Goal: Task Accomplishment & Management: Complete application form

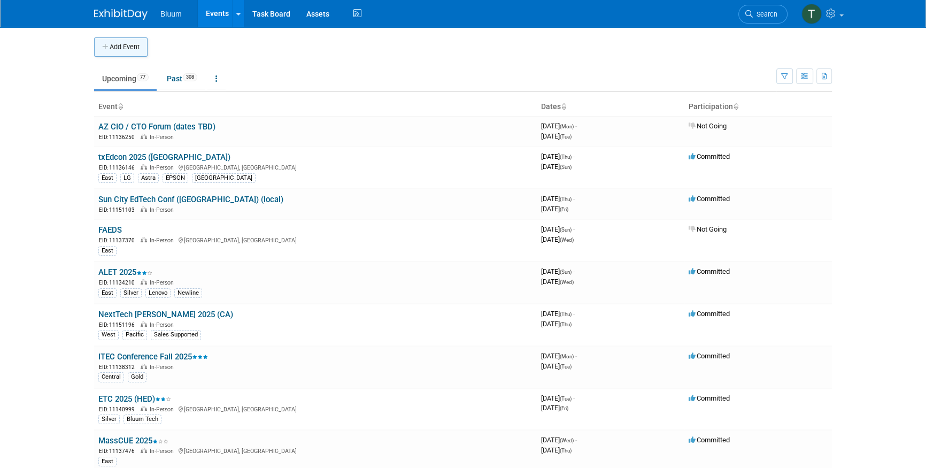
click at [126, 42] on button "Add Event" at bounding box center [120, 46] width 53 height 19
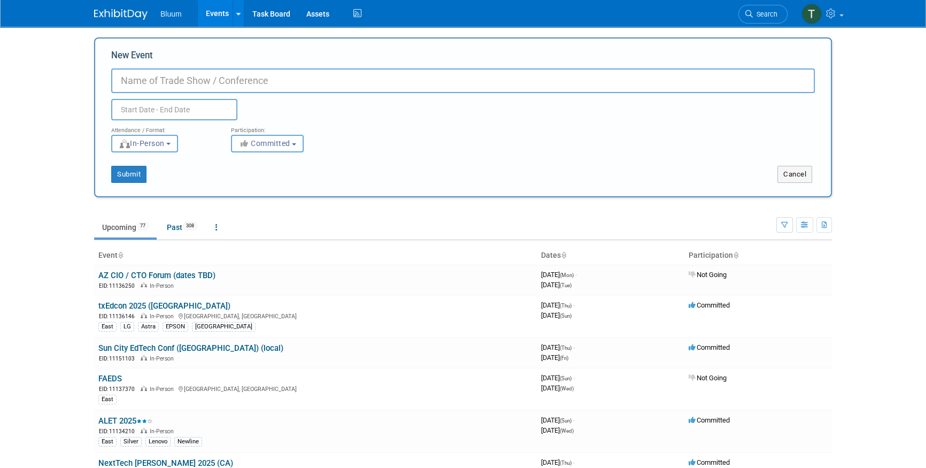
click at [144, 84] on input "New Event" at bounding box center [463, 80] width 704 height 25
type input "CASE / CALET Summer 2026 (CO)"
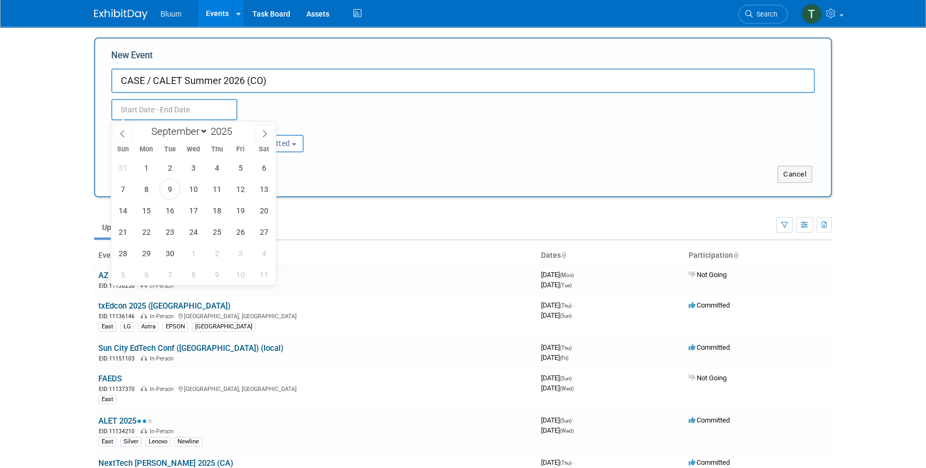
click at [168, 108] on input "text" at bounding box center [174, 109] width 126 height 21
click at [237, 129] on span at bounding box center [236, 128] width 7 height 6
type input "2026"
click at [125, 131] on icon at bounding box center [122, 133] width 7 height 7
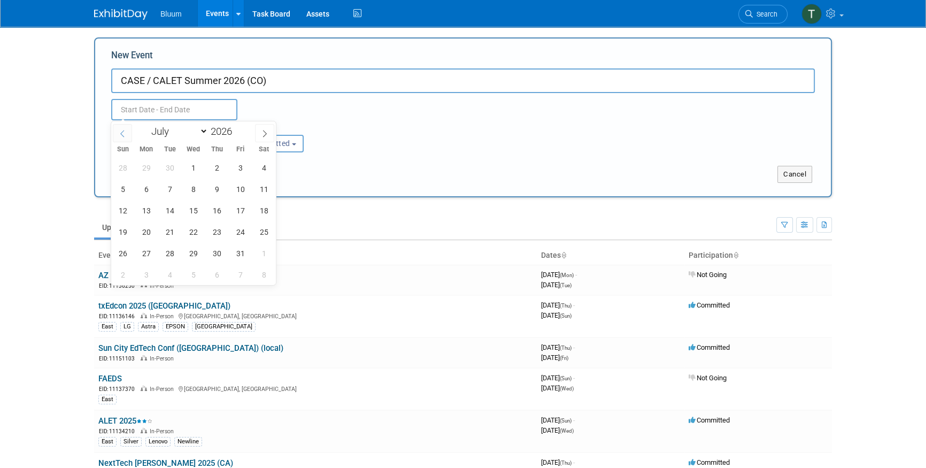
click at [125, 131] on icon at bounding box center [122, 133] width 7 height 7
click at [257, 128] on span at bounding box center [264, 133] width 19 height 18
select select "6"
click at [190, 255] on span "29" at bounding box center [193, 253] width 21 height 21
click at [236, 253] on span "31" at bounding box center [240, 253] width 21 height 21
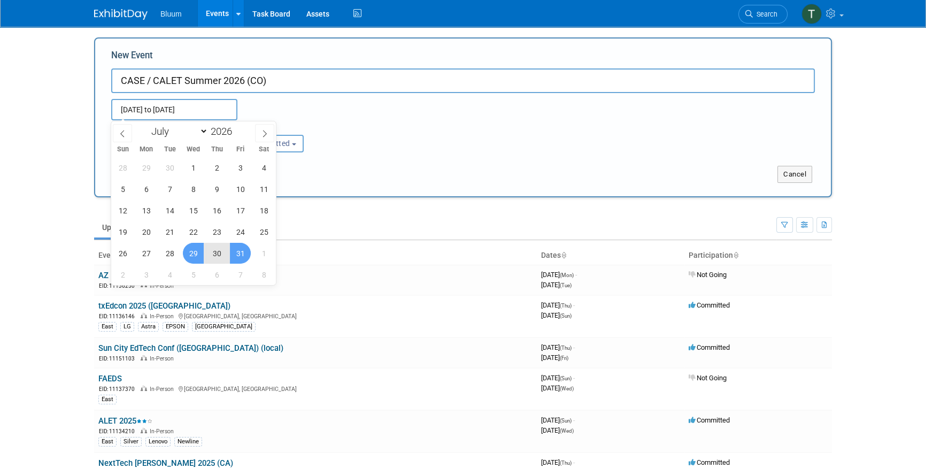
type input "Jul 29, 2026 to Jul 31, 2026"
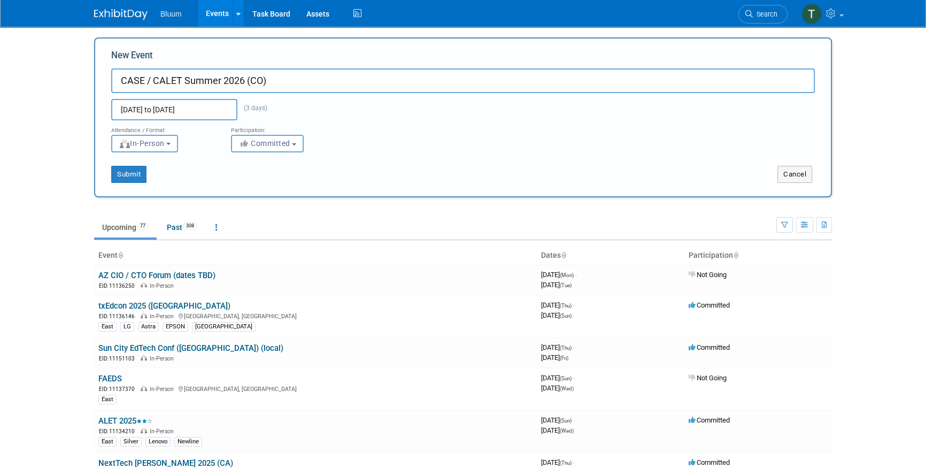
click at [368, 100] on div "Jul 29, 2026 to Jul 31, 2026 (3 days) Duplicate Event Warning" at bounding box center [463, 106] width 720 height 27
click at [278, 143] on span "Committed" at bounding box center [265, 143] width 52 height 9
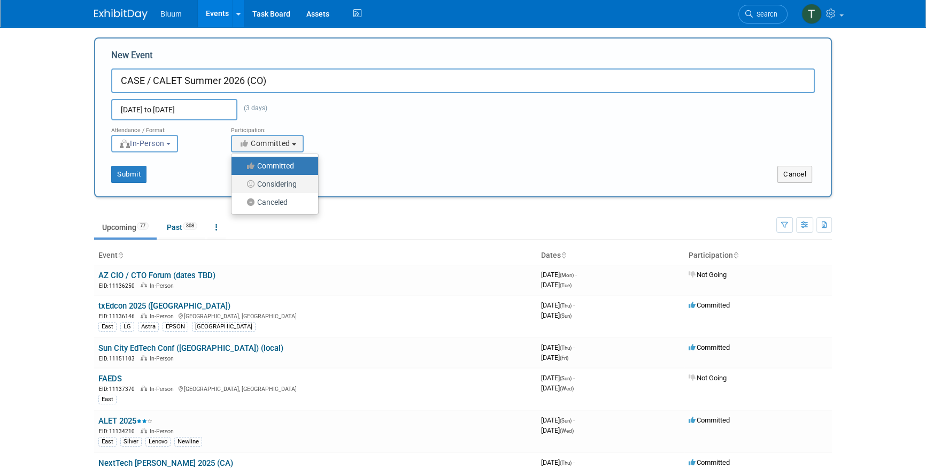
click at [272, 178] on label "Considering" at bounding box center [272, 184] width 71 height 14
click at [241, 181] on input "Considering" at bounding box center [237, 184] width 7 height 7
select select "2"
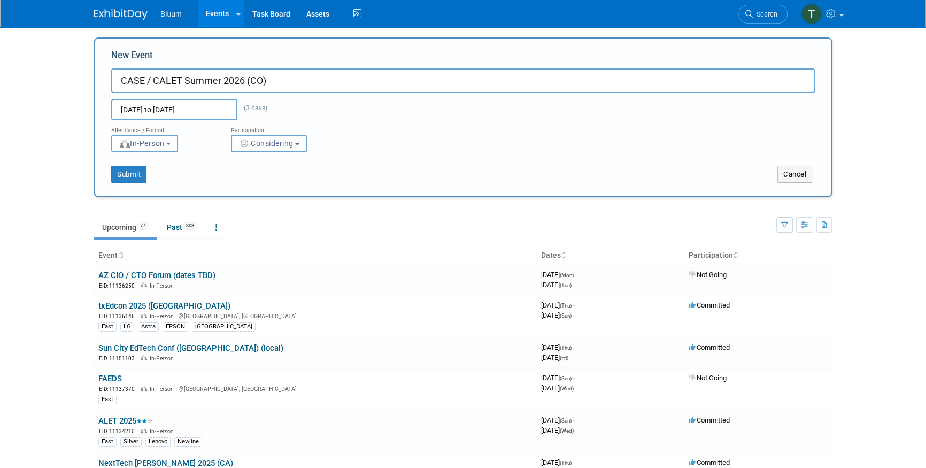
click at [223, 188] on div "New Event CASE / CALET Summer 2026 (CO) Jul 29, 2026 to Jul 31, 2026 (3 days) D…" at bounding box center [463, 117] width 738 height 160
click at [122, 178] on button "Submit" at bounding box center [128, 174] width 35 height 17
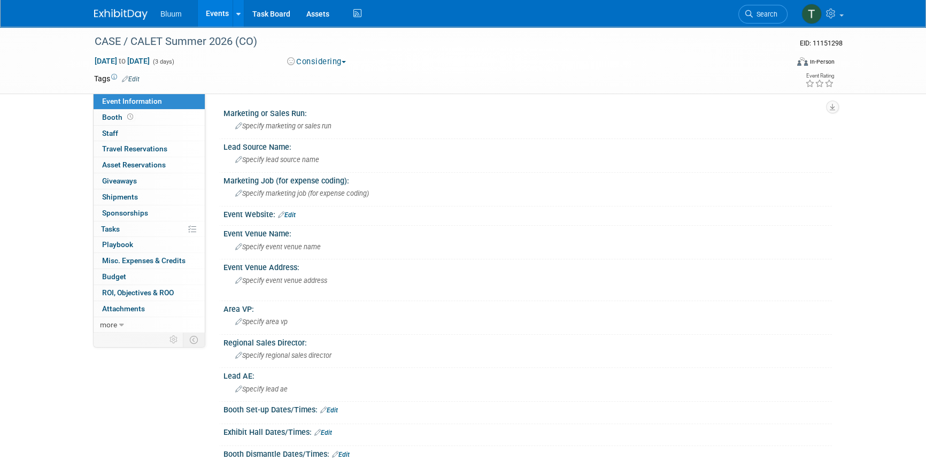
click at [218, 9] on link "Events" at bounding box center [217, 13] width 39 height 27
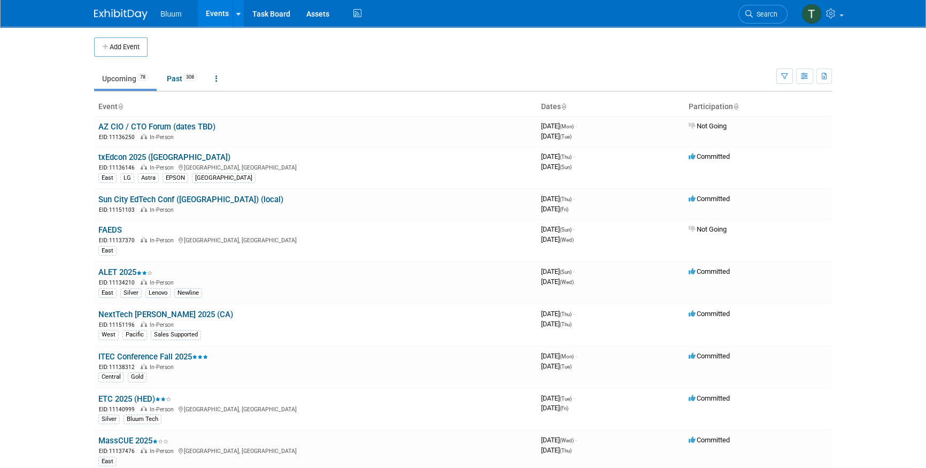
click at [693, 43] on td at bounding box center [472, 46] width 649 height 19
click at [458, 41] on td at bounding box center [472, 46] width 649 height 19
click at [290, 74] on ul "Upcoming 78 Past 308 All Events 386 Past and Upcoming Grouped Annually Events g…" at bounding box center [435, 79] width 682 height 24
click at [199, 51] on td at bounding box center [472, 46] width 649 height 19
click at [44, 103] on body "Bluum Events Add Event Bulk Upload Events Shareable Event Boards Recently Viewe…" at bounding box center [463, 234] width 926 height 468
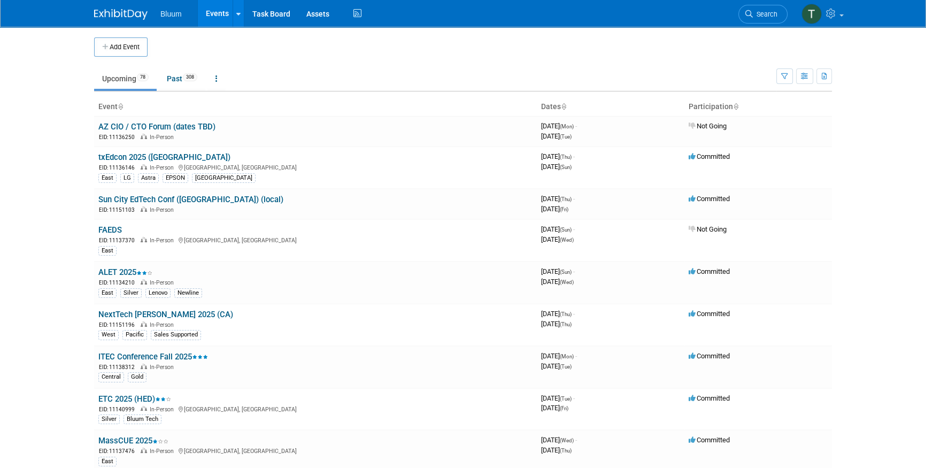
click at [294, 53] on td at bounding box center [472, 46] width 649 height 19
click at [368, 59] on td "Upcoming 78 Past 308 All Events 386 Past and Upcoming Grouped Annually Events g…" at bounding box center [435, 74] width 682 height 35
click at [15, 112] on body "Bluum Events Add Event Bulk Upload Events Shareable Event Boards Recently Viewe…" at bounding box center [463, 234] width 926 height 468
click at [338, 53] on td at bounding box center [472, 46] width 649 height 19
click at [282, 57] on td "Upcoming 78 Past 308 All Events 386 Past and Upcoming Grouped Annually Events g…" at bounding box center [435, 74] width 682 height 35
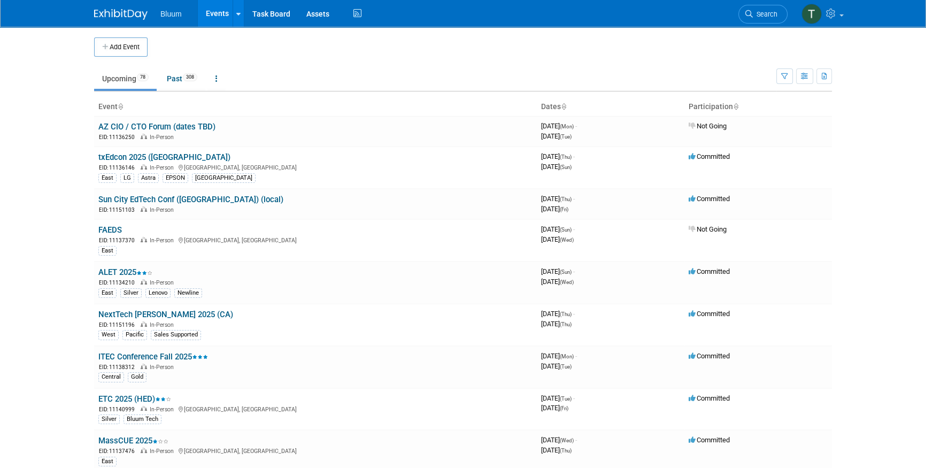
click at [644, 57] on td "Upcoming 78 Past 308 All Events 386 Past and Upcoming Grouped Annually Events g…" at bounding box center [435, 74] width 682 height 35
click at [445, 58] on td "Upcoming 78 Past 308 All Events 386 Past and Upcoming Grouped Annually Events g…" at bounding box center [435, 74] width 682 height 35
click at [342, 61] on td "Upcoming 78 Past 308 All Events 386 Past and Upcoming Grouped Annually Events g…" at bounding box center [435, 74] width 682 height 35
click at [346, 63] on td "Upcoming 78 Past 308 All Events 386 Past and Upcoming Grouped Annually Events g…" at bounding box center [435, 74] width 682 height 35
click at [444, 54] on td at bounding box center [472, 46] width 649 height 19
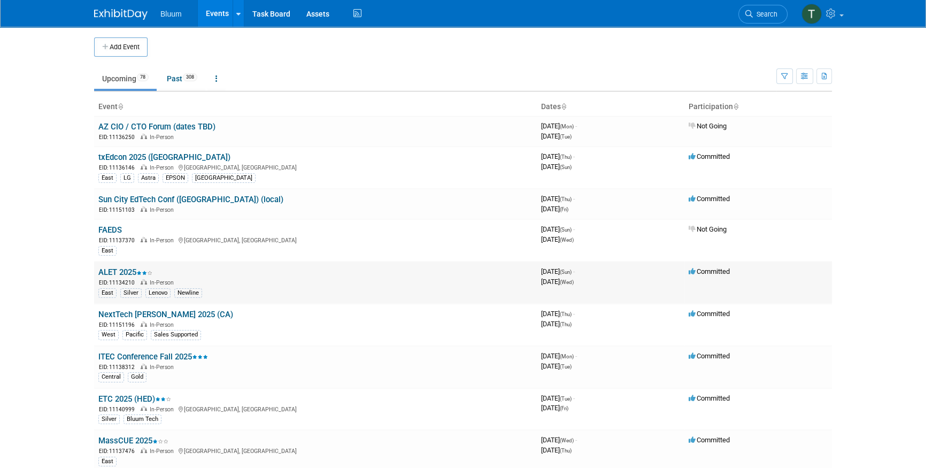
click at [122, 271] on link "ALET 2025" at bounding box center [125, 272] width 54 height 10
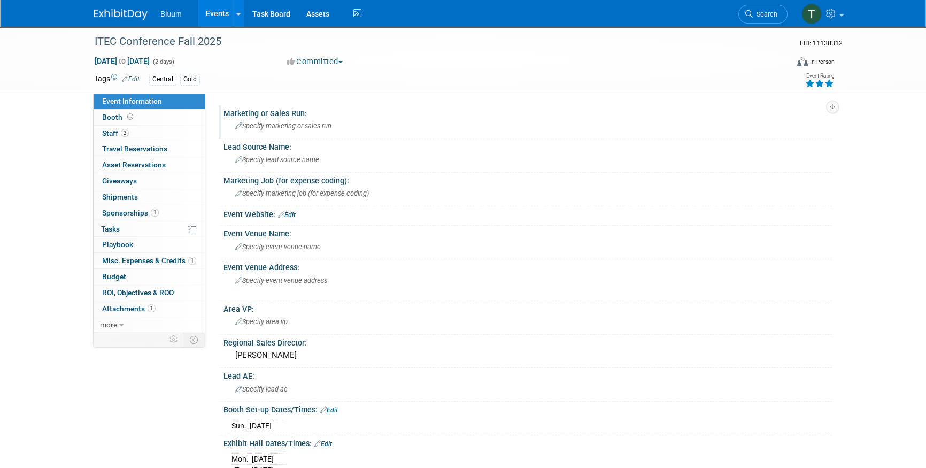
click at [260, 127] on span "Specify marketing or sales run" at bounding box center [283, 126] width 96 height 8
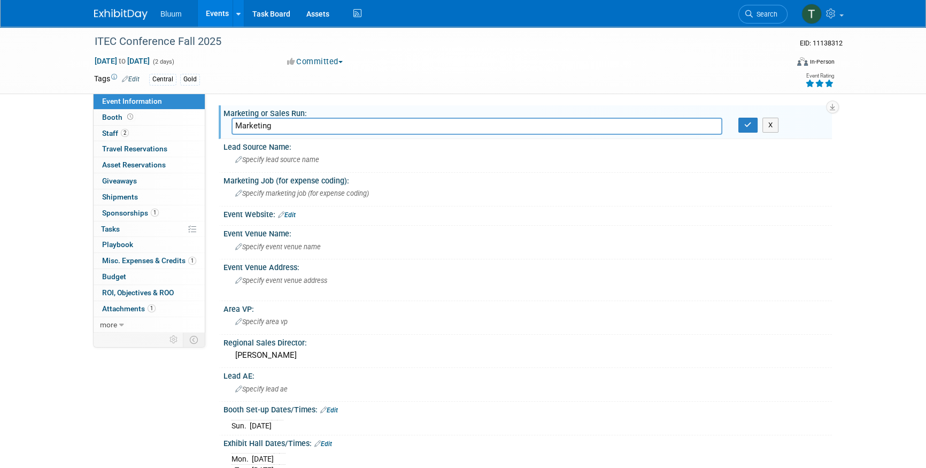
type input "Marketing"
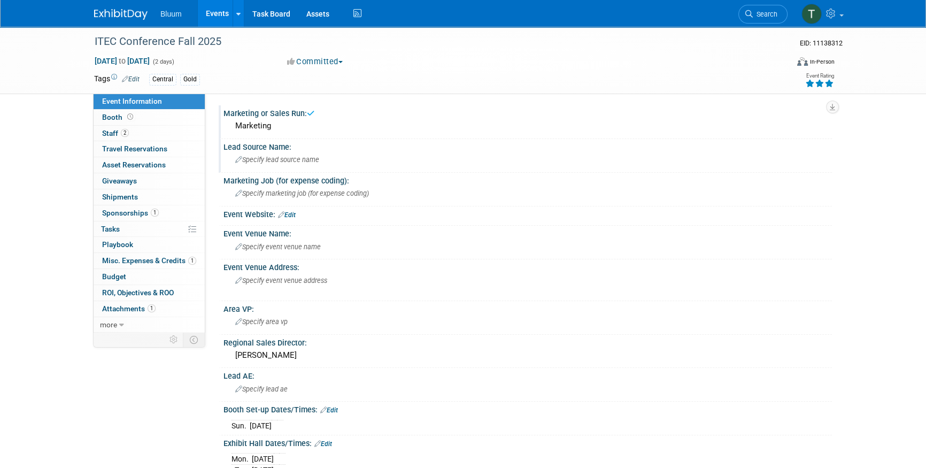
click at [264, 163] on span "Specify lead source name" at bounding box center [277, 160] width 84 height 8
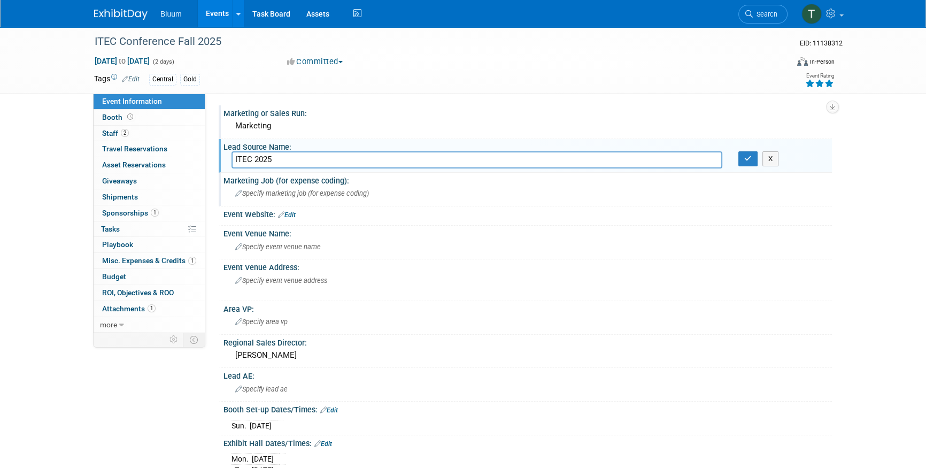
type input "ITEC 2025"
click at [275, 182] on div "Marketing Job (for expense coding):" at bounding box center [528, 179] width 609 height 13
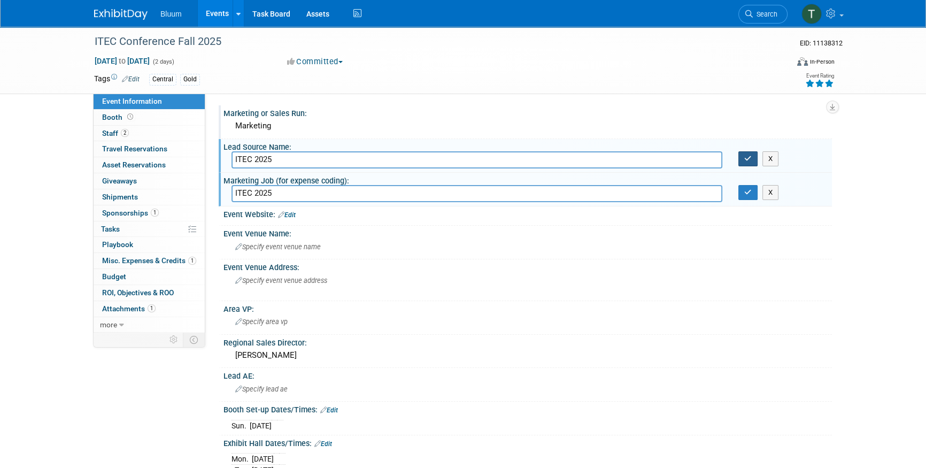
type input "ITEC 2025"
click at [749, 157] on icon "button" at bounding box center [747, 158] width 7 height 7
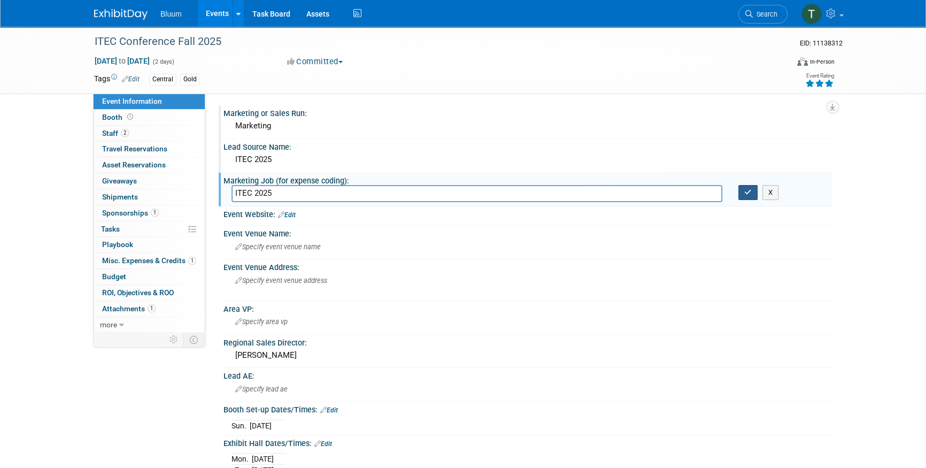
click at [749, 194] on icon "button" at bounding box center [747, 192] width 7 height 7
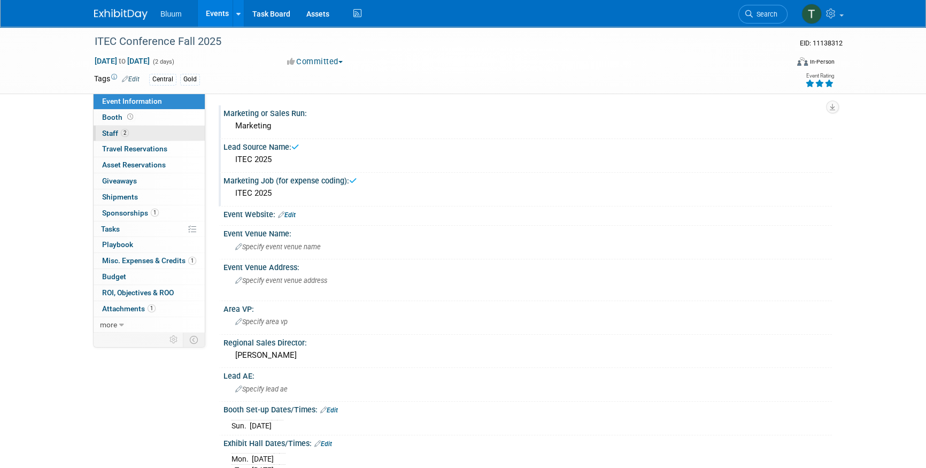
click at [136, 130] on link "2 Staff 2" at bounding box center [149, 134] width 111 height 16
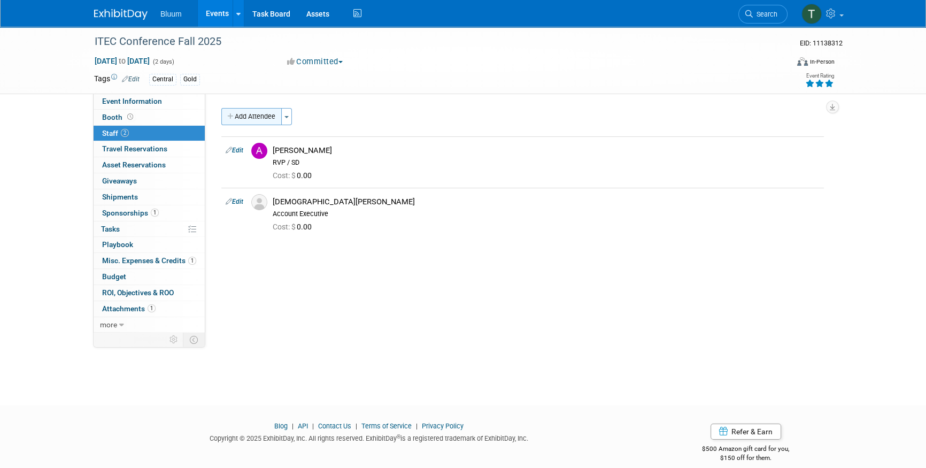
click at [273, 120] on button "Add Attendee" at bounding box center [251, 116] width 60 height 17
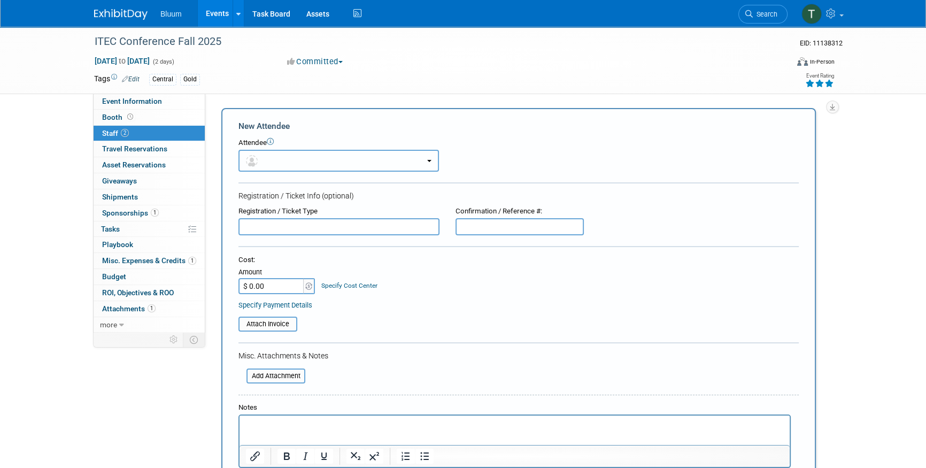
click at [274, 166] on button "button" at bounding box center [339, 161] width 201 height 22
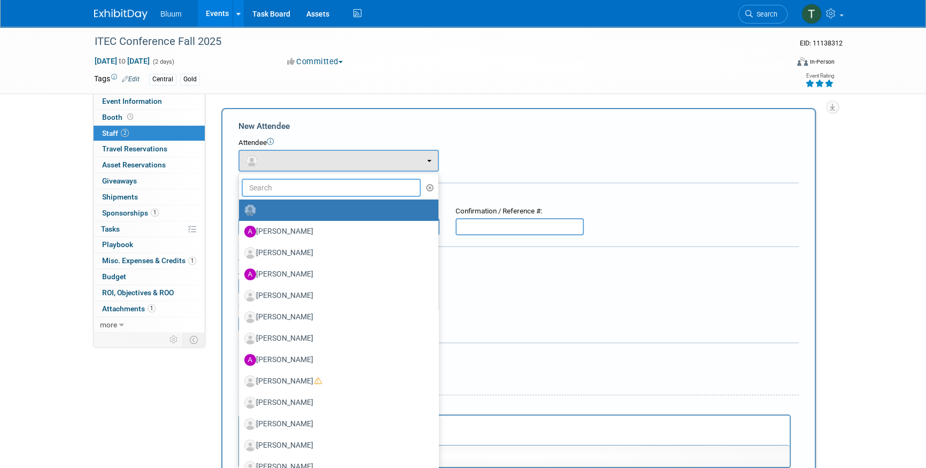
click at [293, 186] on input "text" at bounding box center [331, 188] width 179 height 18
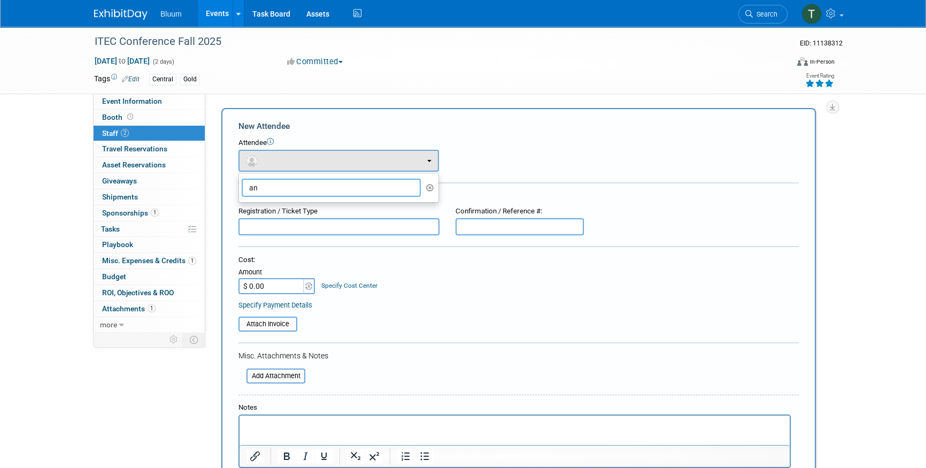
type input "a"
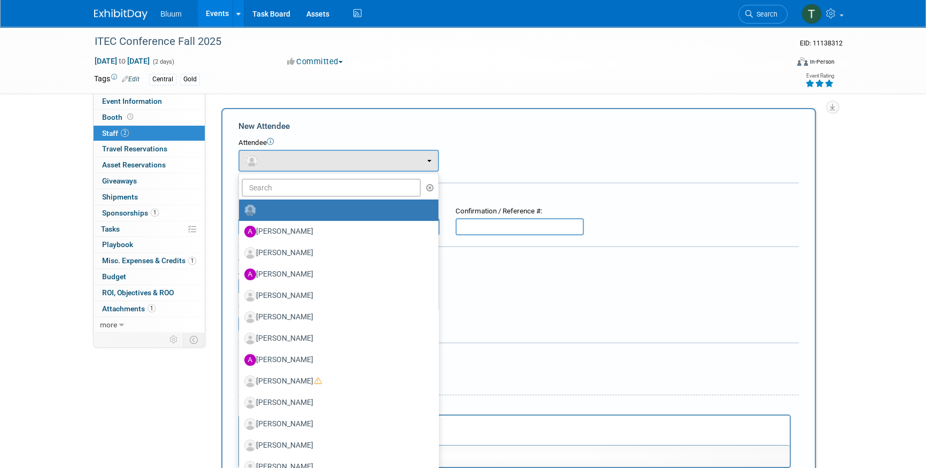
click at [566, 139] on div "Attendee" at bounding box center [519, 143] width 560 height 10
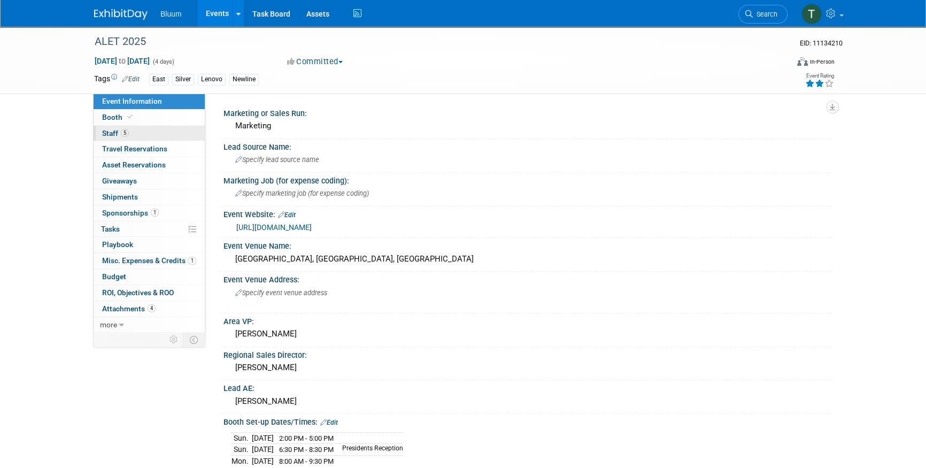
click at [153, 133] on link "5 Staff 5" at bounding box center [149, 134] width 111 height 16
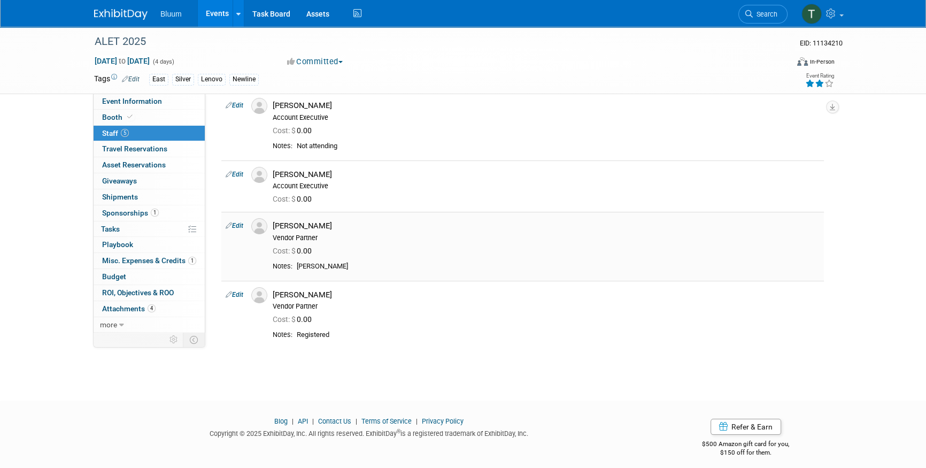
scroll to position [97, 0]
click at [235, 227] on link "Edit" at bounding box center [235, 224] width 18 height 7
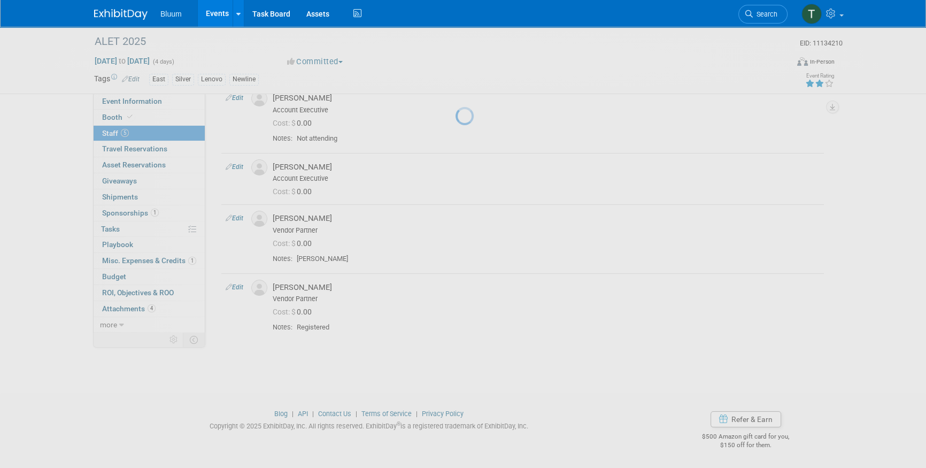
select select "16ad6b76-ae9b-458d-8a0a-68e26797f763"
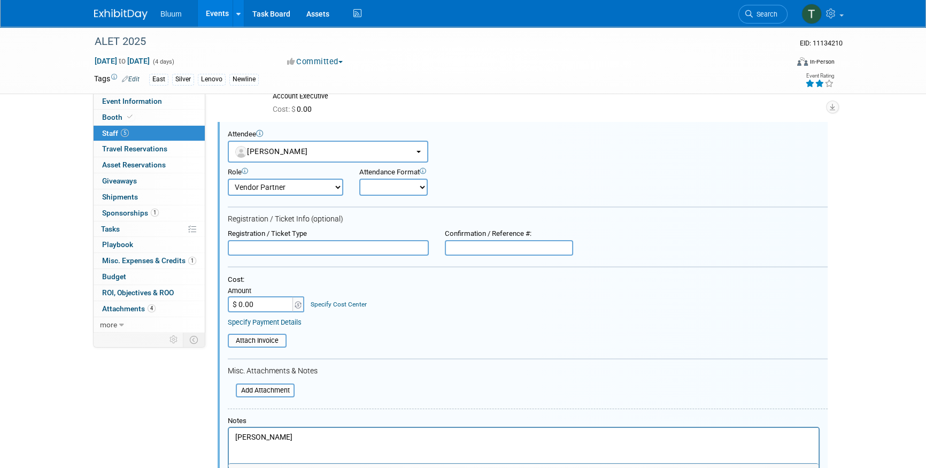
scroll to position [0, 0]
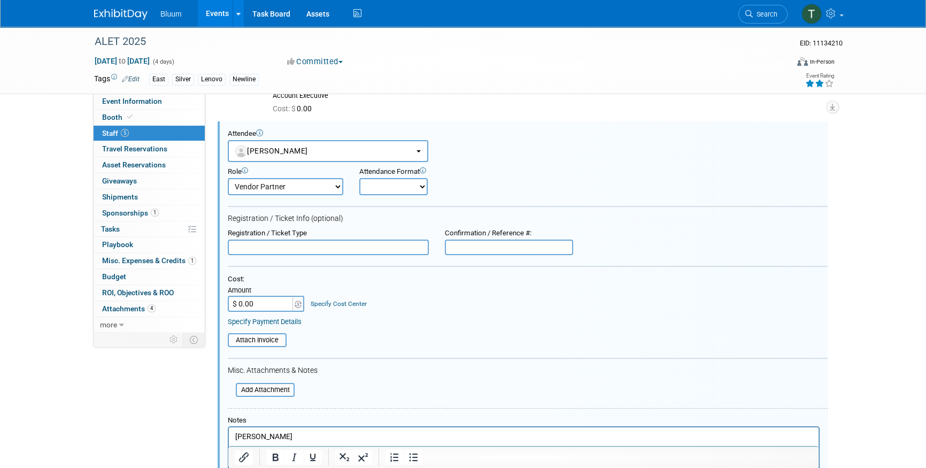
click at [259, 308] on input "$ 0.00" at bounding box center [261, 304] width 67 height 16
click at [273, 302] on input "$ 0.00" at bounding box center [261, 304] width 67 height 16
drag, startPoint x: 273, startPoint y: 302, endPoint x: 249, endPoint y: 303, distance: 24.1
click at [249, 303] on input "$ 0.00" at bounding box center [261, 304] width 67 height 16
type input "$ 676.00"
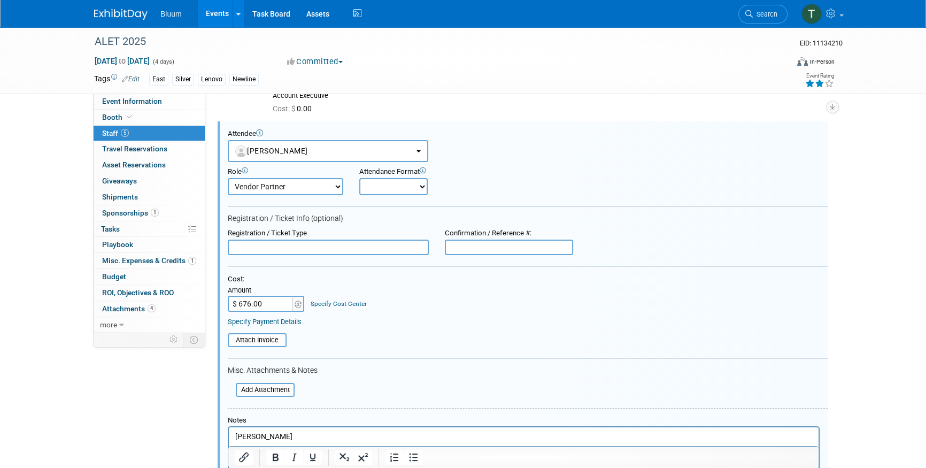
click at [365, 339] on table "Attach Invoice" at bounding box center [528, 340] width 600 height 14
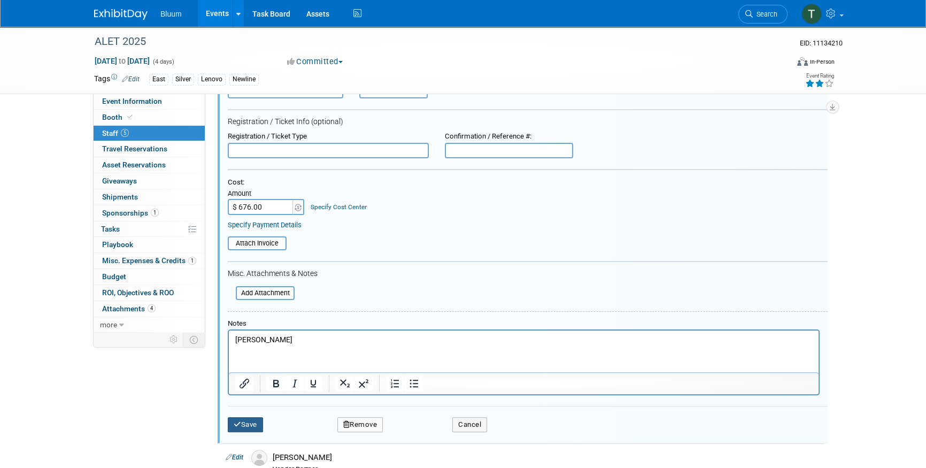
click at [245, 420] on button "Save" at bounding box center [245, 424] width 35 height 15
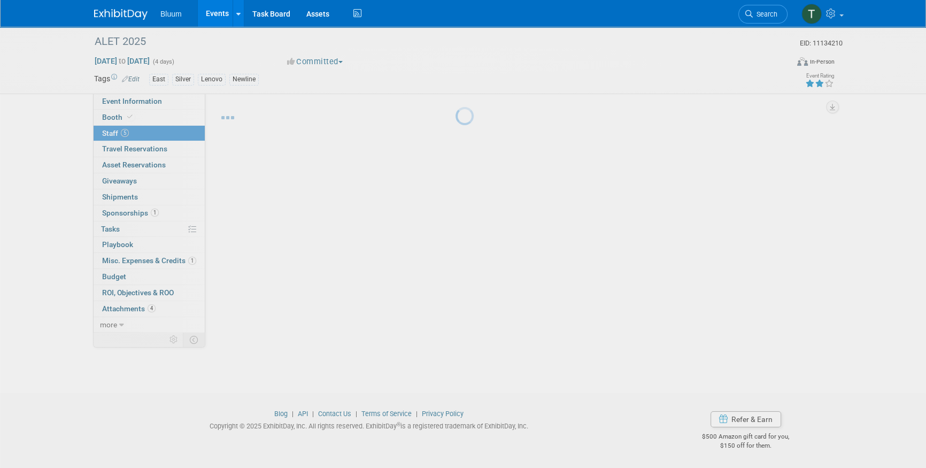
scroll to position [126, 0]
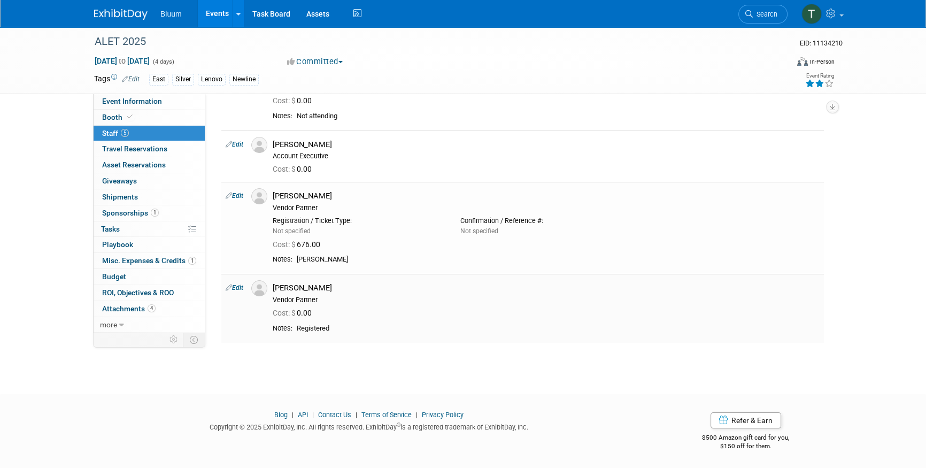
click at [242, 284] on link "Edit" at bounding box center [235, 287] width 18 height 7
select select "7ba7f07b-cbbb-49b0-9068-33774c447ba1"
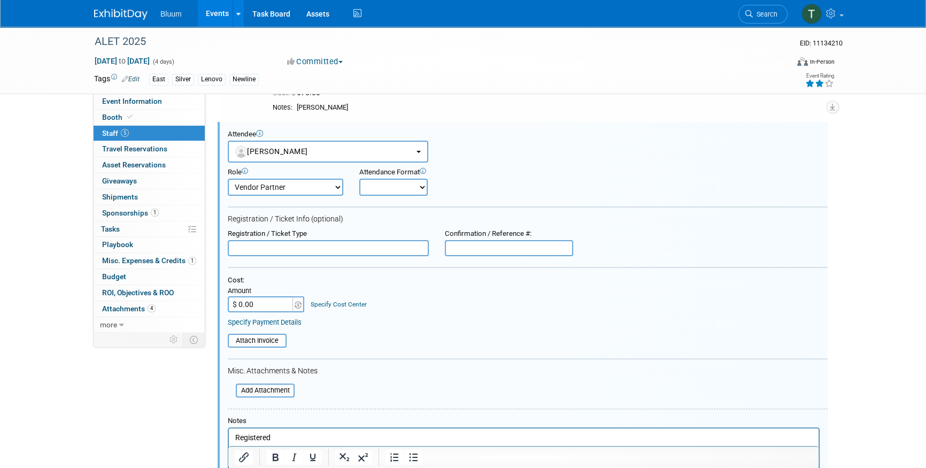
scroll to position [0, 0]
click at [376, 188] on select "Onsite Remote" at bounding box center [393, 187] width 68 height 17
select select "1"
click at [359, 179] on select "Onsite Remote" at bounding box center [393, 187] width 68 height 17
click at [281, 245] on input "text" at bounding box center [328, 248] width 201 height 16
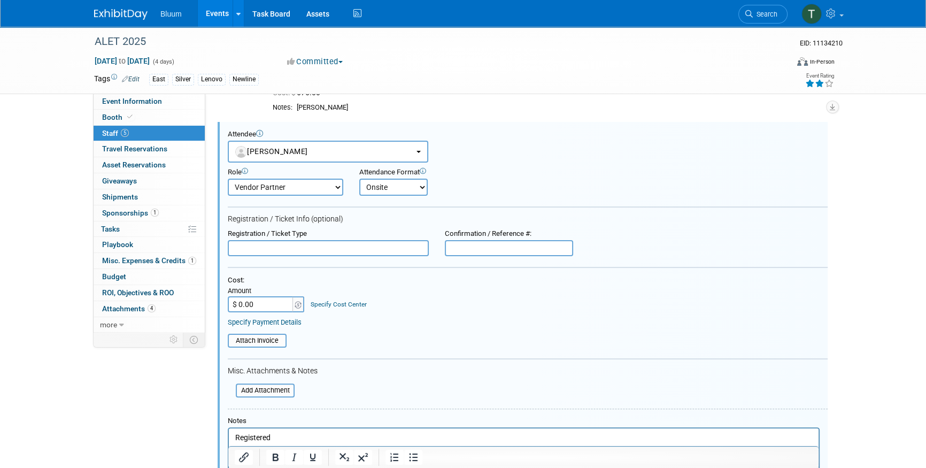
click at [251, 304] on input "$ 0.00" at bounding box center [261, 304] width 67 height 16
type input "$ 676.00"
click at [325, 276] on div "Cost:" at bounding box center [528, 280] width 600 height 9
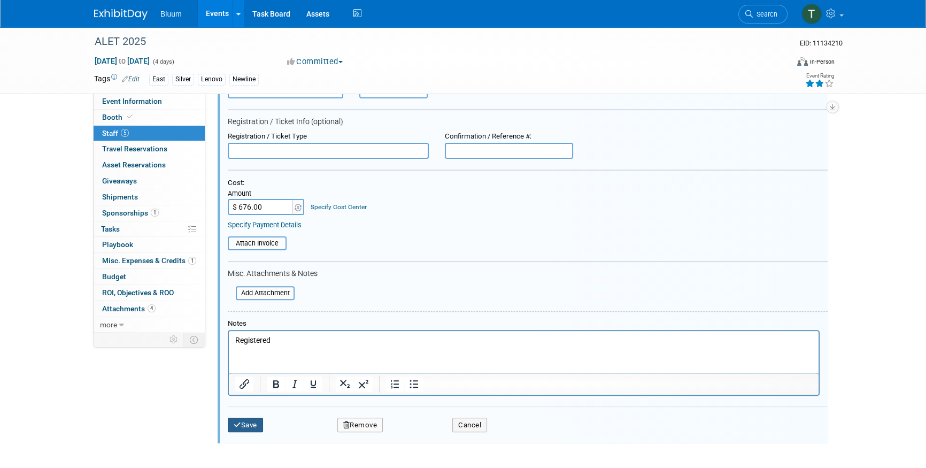
click at [240, 428] on button "Save" at bounding box center [245, 425] width 35 height 15
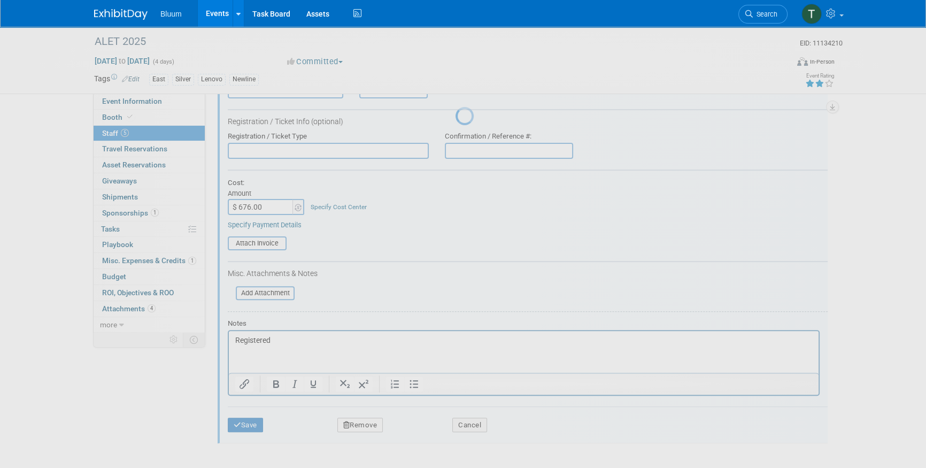
scroll to position [150, 0]
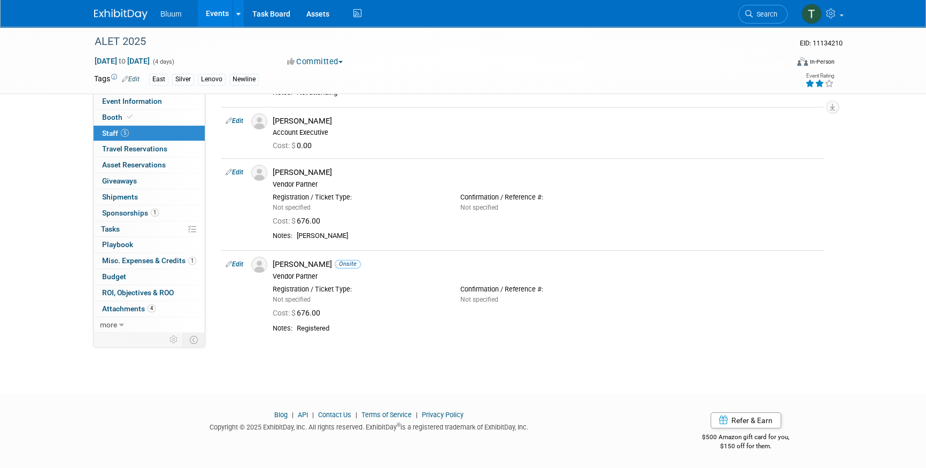
click at [222, 17] on link "Events" at bounding box center [217, 13] width 39 height 27
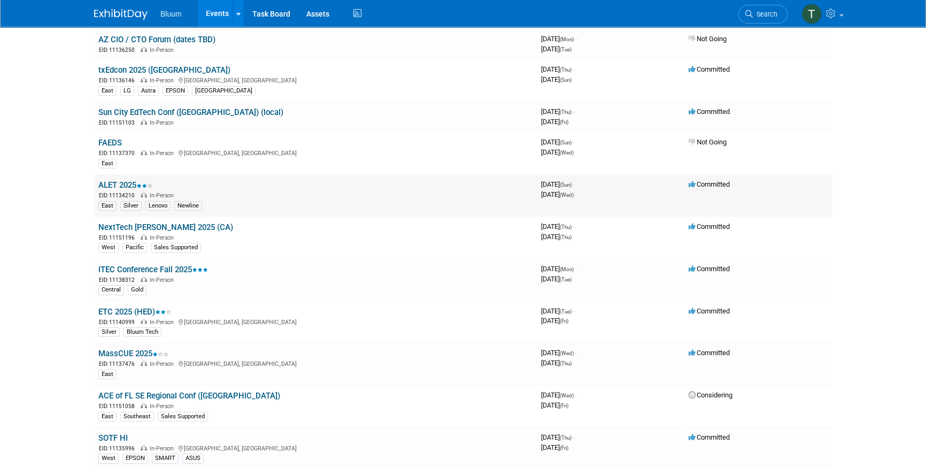
scroll to position [97, 0]
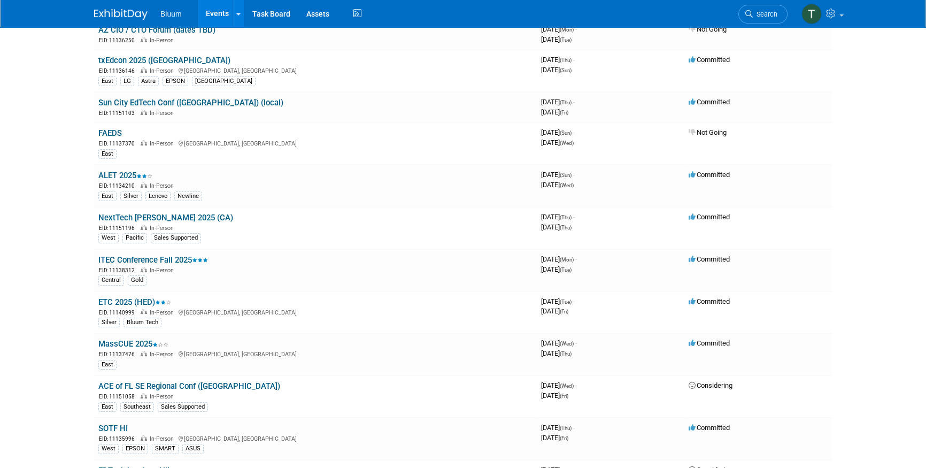
click at [47, 176] on body "Bluum Events Add Event Bulk Upload Events Shareable Event Boards Recently Viewe…" at bounding box center [463, 137] width 926 height 468
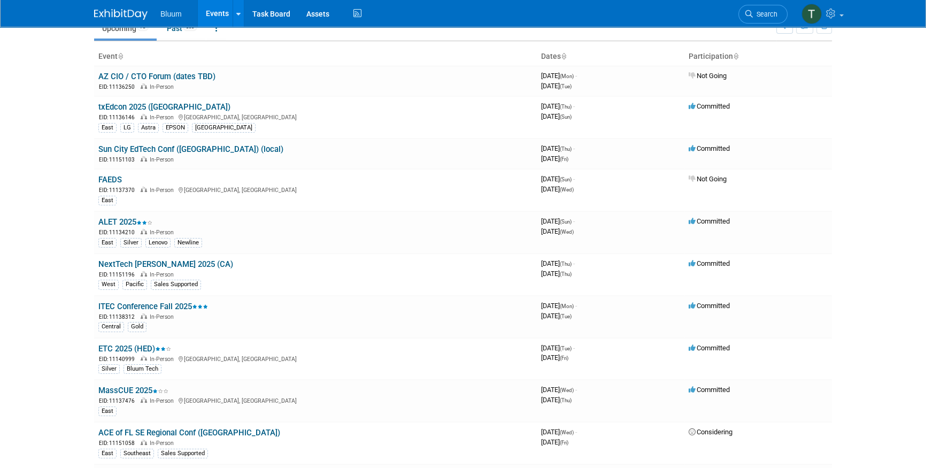
scroll to position [0, 0]
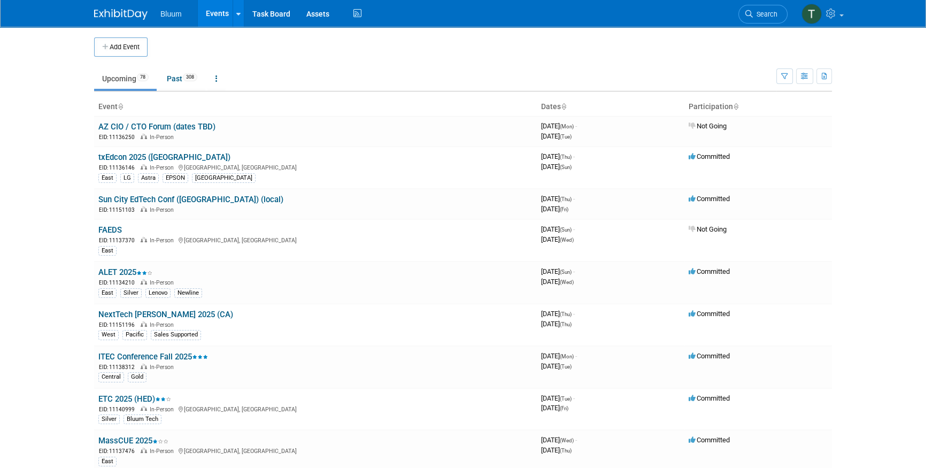
click at [49, 70] on body "Bluum Events Add Event Bulk Upload Events Shareable Event Boards Recently Viewe…" at bounding box center [463, 234] width 926 height 468
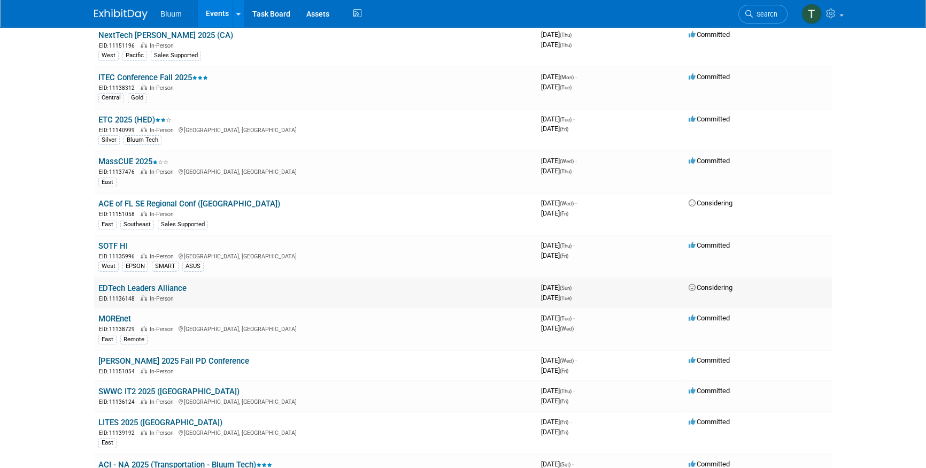
scroll to position [291, 0]
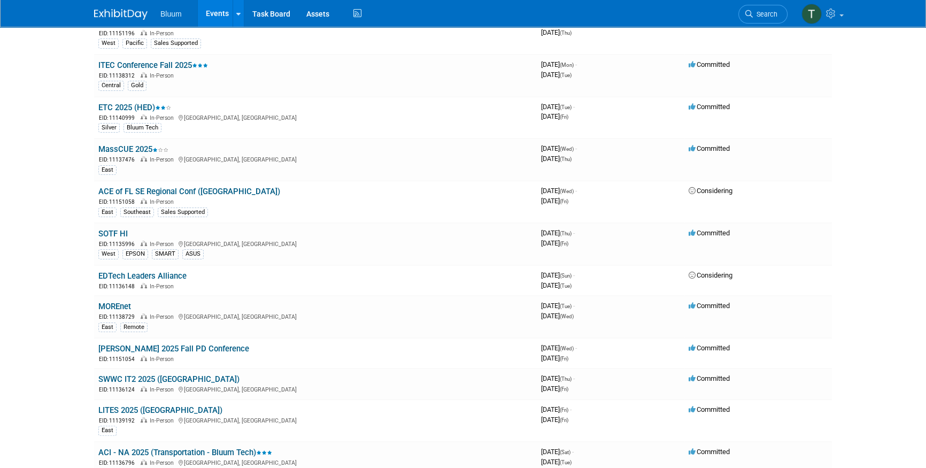
drag, startPoint x: 44, startPoint y: 74, endPoint x: 3, endPoint y: 105, distance: 51.6
